Goal: Task Accomplishment & Management: Use online tool/utility

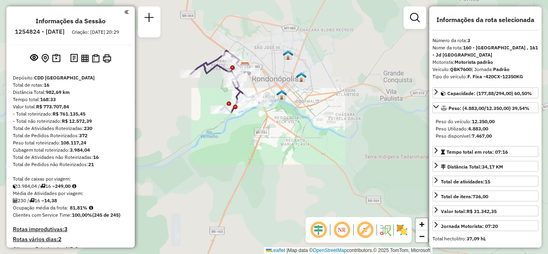
select select "**********"
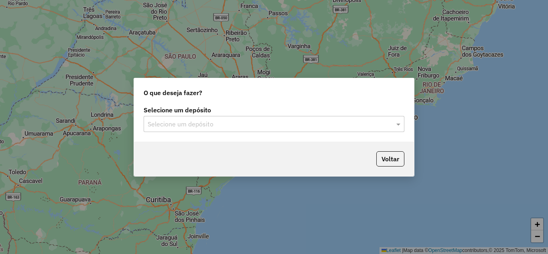
click at [205, 117] on div "Selecione um depósito" at bounding box center [274, 124] width 261 height 16
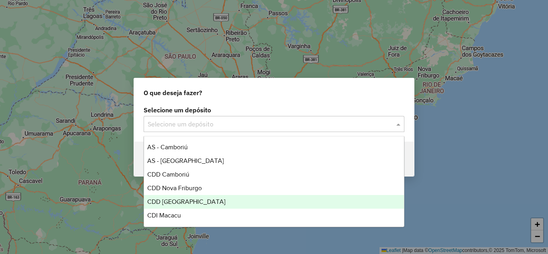
click at [182, 206] on div "CDD [GEOGRAPHIC_DATA]" at bounding box center [274, 202] width 260 height 14
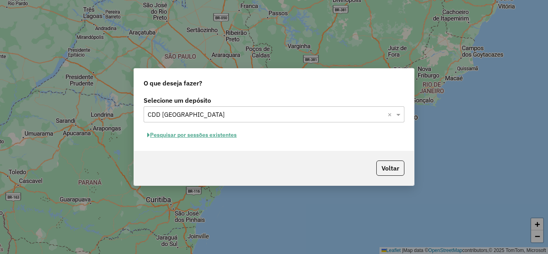
click at [192, 134] on button "Pesquisar por sessões existentes" at bounding box center [192, 135] width 97 height 12
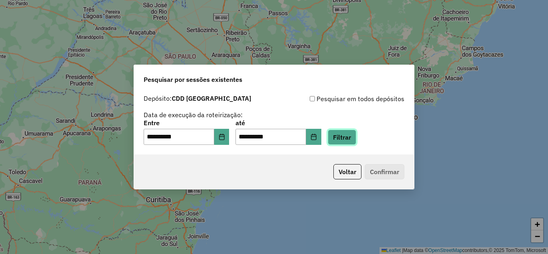
click at [356, 140] on button "Filtrar" at bounding box center [342, 137] width 29 height 15
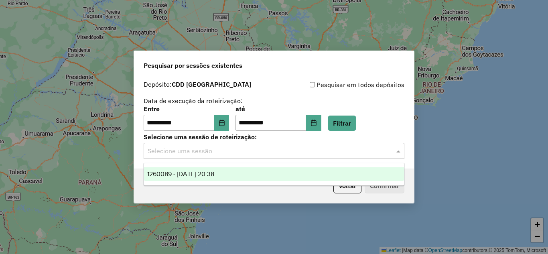
click at [233, 153] on input "text" at bounding box center [266, 152] width 237 height 10
click at [206, 172] on span "1260089 - 05/09/2025 20:38" at bounding box center [180, 174] width 67 height 7
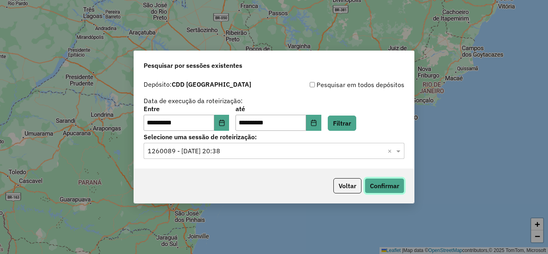
click at [373, 187] on button "Confirmar" at bounding box center [385, 185] width 40 height 15
click at [225, 125] on icon "Choose Date" at bounding box center [222, 123] width 6 height 6
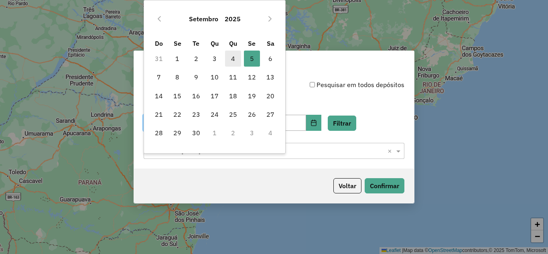
click at [230, 59] on span "4" at bounding box center [233, 59] width 16 height 16
type input "**********"
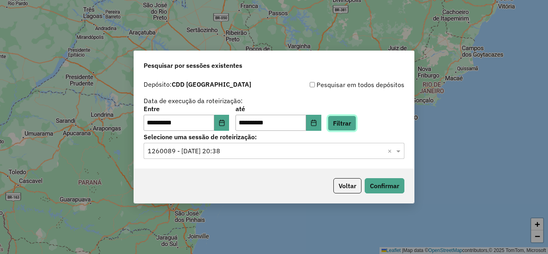
click at [356, 124] on button "Filtrar" at bounding box center [342, 123] width 29 height 15
click at [229, 150] on input "text" at bounding box center [266, 152] width 237 height 10
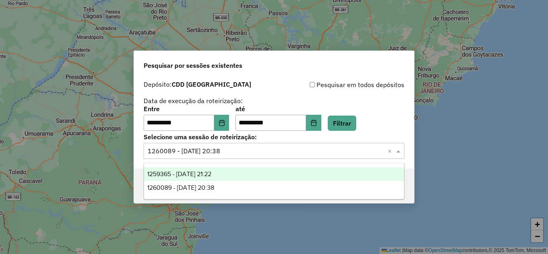
click at [206, 173] on span "1259365 - 04/09/2025 21:22" at bounding box center [179, 174] width 64 height 7
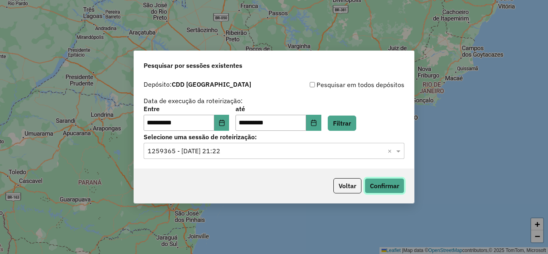
click at [377, 182] on button "Confirmar" at bounding box center [385, 185] width 40 height 15
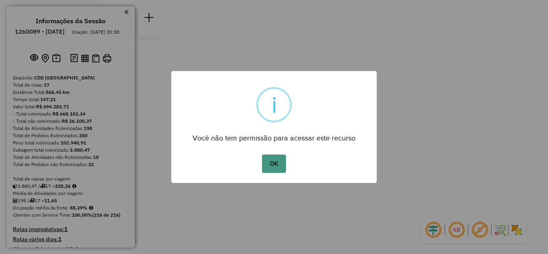
click at [275, 165] on button "OK" at bounding box center [274, 164] width 24 height 18
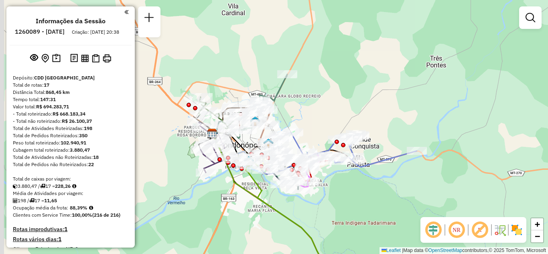
drag, startPoint x: 312, startPoint y: 106, endPoint x: 336, endPoint y: 84, distance: 32.4
click at [336, 85] on div "Janela de atendimento Grade de atendimento Capacidade Transportadoras Veículos …" at bounding box center [274, 127] width 548 height 254
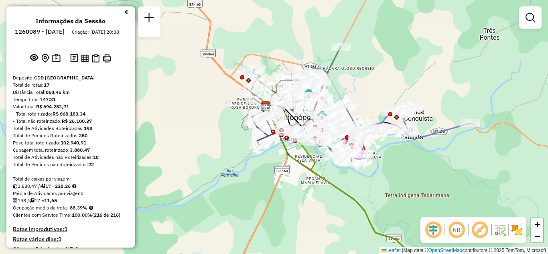
drag, startPoint x: 244, startPoint y: 46, endPoint x: 287, endPoint y: 46, distance: 43.0
click at [283, 37] on div "Janela de atendimento Grade de atendimento Capacidade Transportadoras Veículos …" at bounding box center [274, 127] width 548 height 254
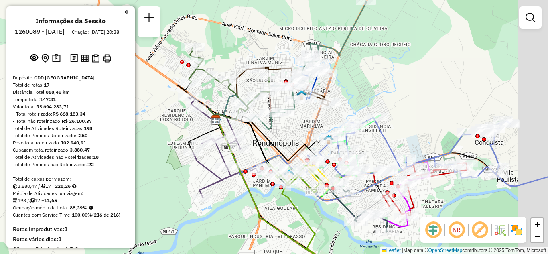
drag, startPoint x: 436, startPoint y: 128, endPoint x: 382, endPoint y: 112, distance: 56.1
click at [389, 114] on div "Rota 9 - Placa JYL8B21 00709453 - [PERSON_NAME] NASCI Janela de atendimento Gra…" at bounding box center [274, 127] width 548 height 254
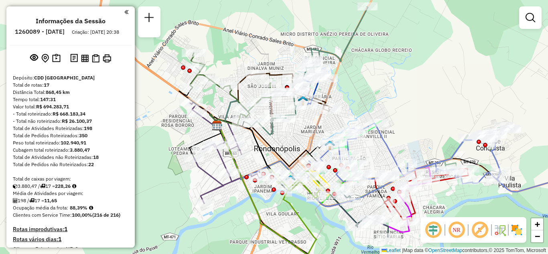
drag, startPoint x: 302, startPoint y: 120, endPoint x: 305, endPoint y: 124, distance: 5.5
click at [305, 124] on div "Janela de atendimento Grade de atendimento Capacidade Transportadoras Veículos …" at bounding box center [274, 127] width 548 height 254
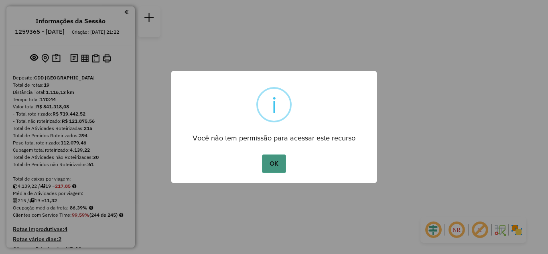
click at [269, 169] on button "OK" at bounding box center [274, 164] width 24 height 18
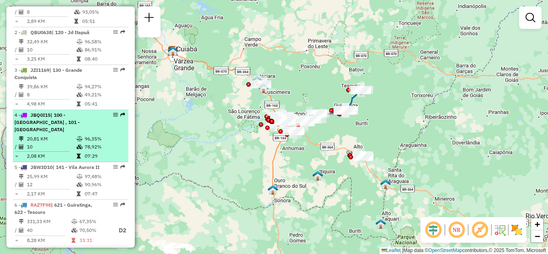
scroll to position [321, 0]
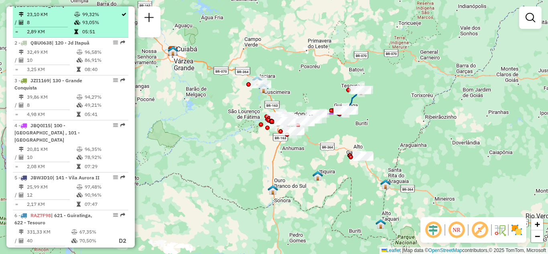
click at [113, 8] on div "1 - HSP1G09 | 121 - Granville" at bounding box center [70, 1] width 112 height 14
select select "**********"
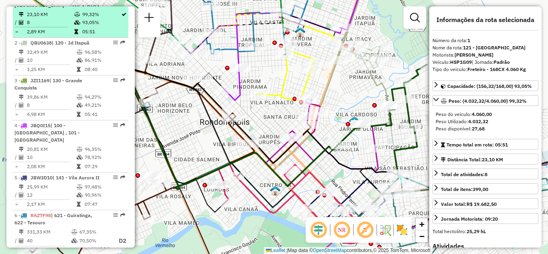
drag, startPoint x: 113, startPoint y: 8, endPoint x: 106, endPoint y: 13, distance: 7.8
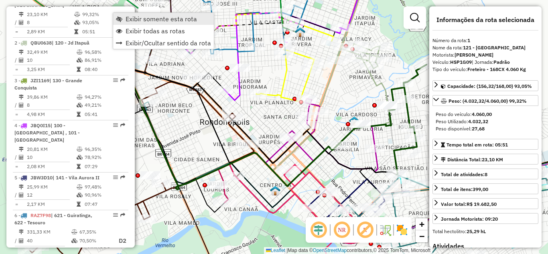
click at [145, 20] on span "Exibir somente esta rota" at bounding box center [161, 19] width 71 height 6
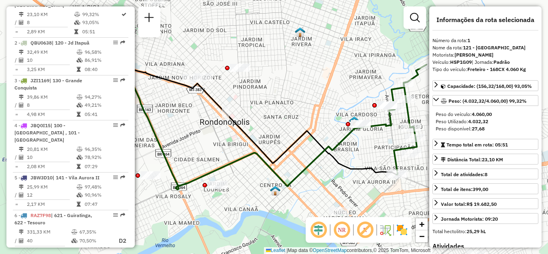
click at [345, 234] on em at bounding box center [341, 229] width 19 height 19
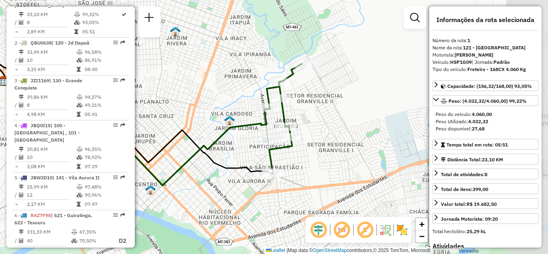
drag, startPoint x: 351, startPoint y: 173, endPoint x: 221, endPoint y: 173, distance: 129.7
click at [218, 174] on icon at bounding box center [134, 119] width 275 height 110
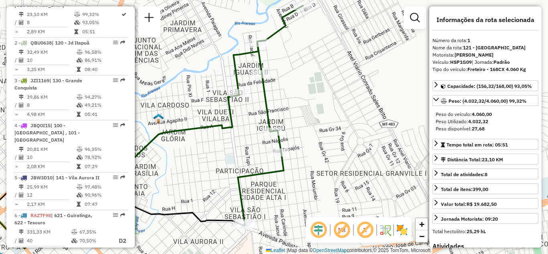
drag, startPoint x: 338, startPoint y: 130, endPoint x: 316, endPoint y: 141, distance: 25.0
click at [338, 141] on div "Janela de atendimento Grade de atendimento Capacidade Transportadoras Veículos …" at bounding box center [274, 127] width 548 height 254
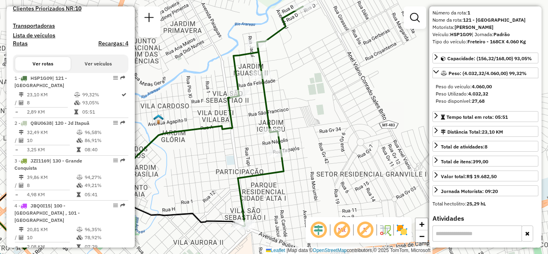
scroll to position [40, 0]
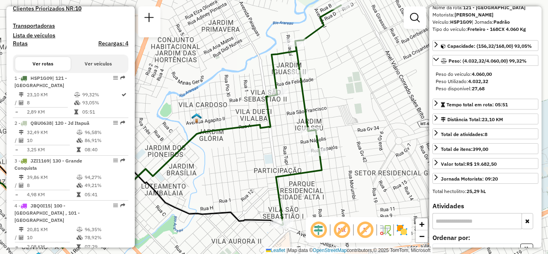
drag, startPoint x: 347, startPoint y: 100, endPoint x: 385, endPoint y: 98, distance: 37.8
click at [385, 98] on div "Janela de atendimento Grade de atendimento Capacidade Transportadoras Veículos …" at bounding box center [274, 127] width 548 height 254
